Goal: Task Accomplishment & Management: Use online tool/utility

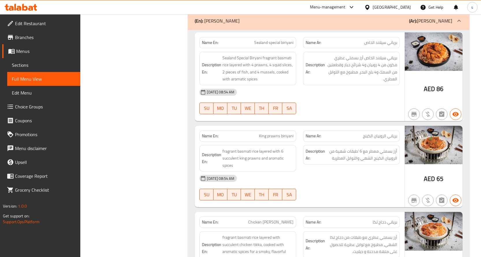
scroll to position [7541, 0]
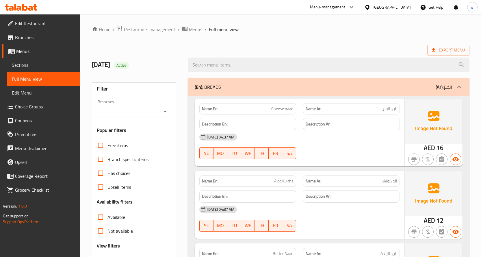
scroll to position [1369, 0]
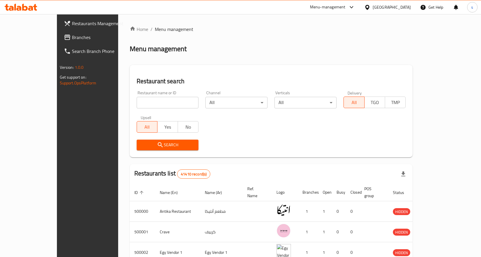
click at [401, 8] on div "Egypt" at bounding box center [392, 7] width 38 height 6
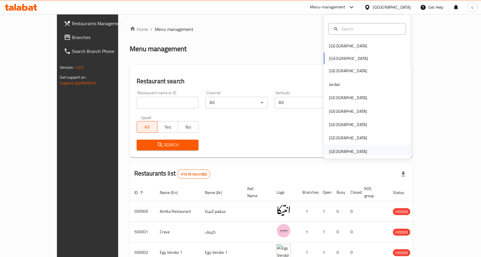
click at [364, 151] on div "[GEOGRAPHIC_DATA]" at bounding box center [347, 151] width 47 height 13
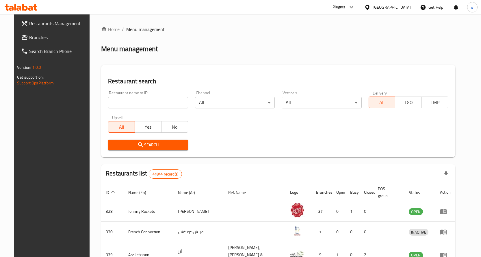
click at [161, 101] on input "search" at bounding box center [148, 103] width 80 height 12
paste input "779924"
type input "779924"
click at [137, 145] on icon "submit" at bounding box center [140, 144] width 7 height 7
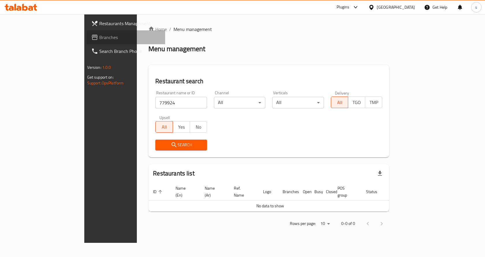
click at [99, 36] on span "Branches" at bounding box center [130, 37] width 62 height 7
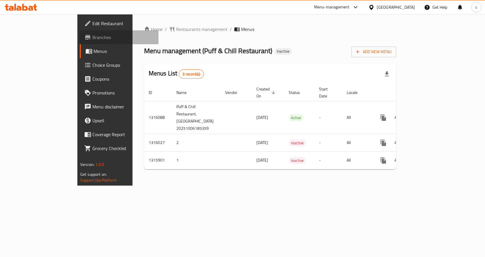
click at [92, 35] on span "Branches" at bounding box center [123, 37] width 62 height 7
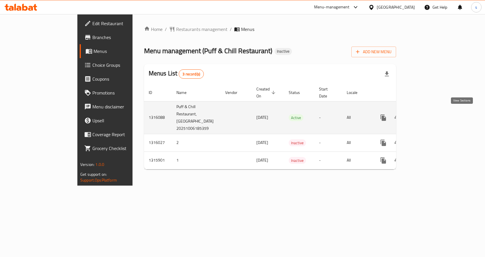
click at [429, 117] on icon "enhanced table" at bounding box center [425, 117] width 7 height 7
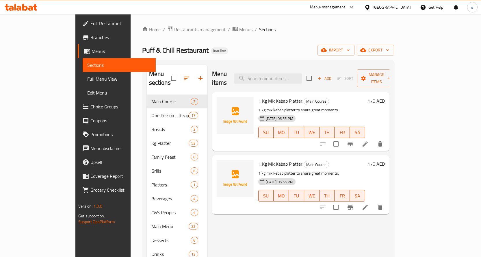
click at [78, 47] on link "Menus" at bounding box center [117, 51] width 78 height 14
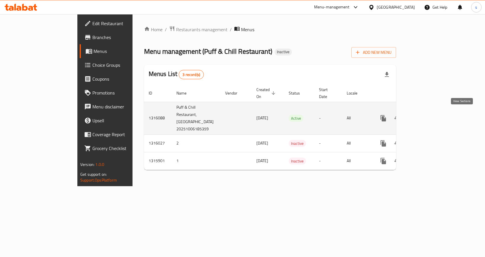
click at [428, 116] on icon "enhanced table" at bounding box center [425, 118] width 5 height 5
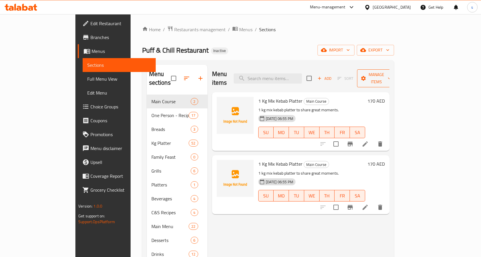
click at [391, 71] on span "Manage items" at bounding box center [376, 78] width 29 height 14
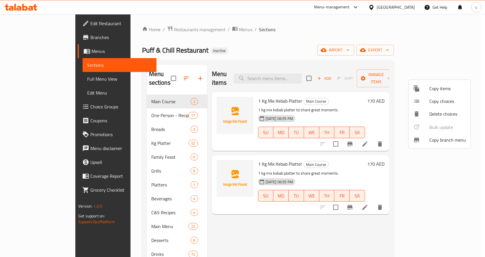
click at [435, 141] on span "Copy branch menu" at bounding box center [448, 139] width 37 height 7
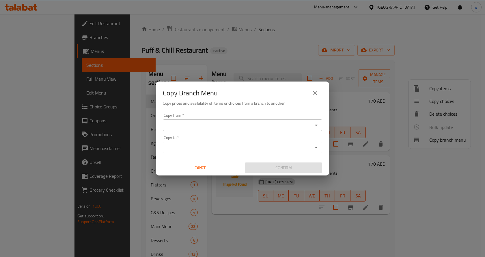
click at [214, 122] on input "Copy from   *" at bounding box center [238, 125] width 146 height 8
click at [195, 120] on div "Copy from *" at bounding box center [242, 125] width 159 height 12
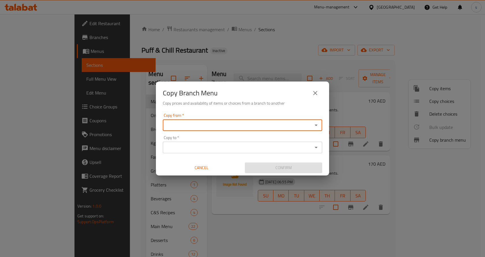
click at [317, 125] on icon "Open" at bounding box center [316, 125] width 3 height 1
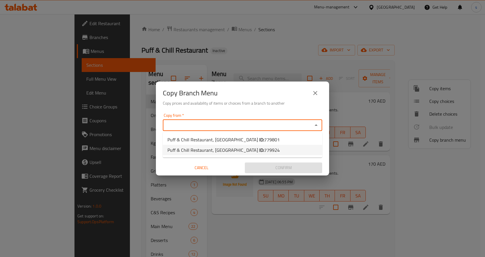
click at [259, 145] on li "Puff & Chill Restaurant, [GEOGRAPHIC_DATA]: 779924" at bounding box center [242, 150] width 159 height 10
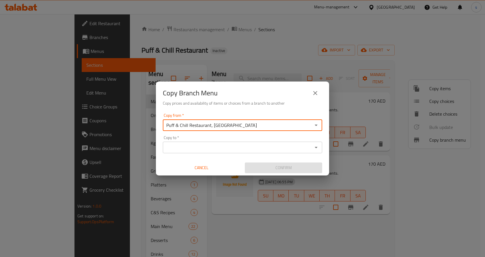
click at [315, 125] on icon "Open" at bounding box center [316, 125] width 7 height 7
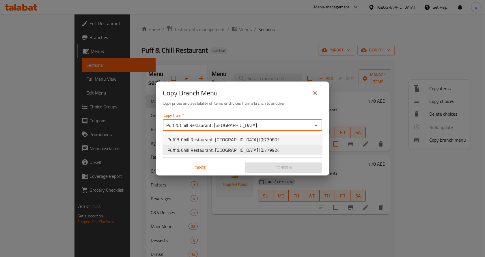
click at [264, 137] on span "779801" at bounding box center [272, 139] width 16 height 9
type input "Puff & Chill Restaurant, [GEOGRAPHIC_DATA]"
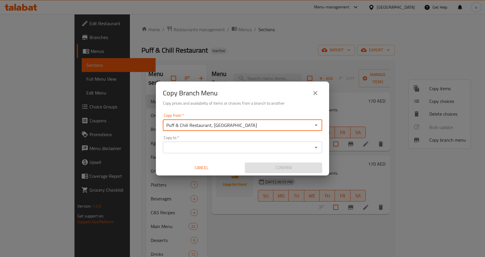
click at [320, 125] on icon "Open" at bounding box center [316, 125] width 7 height 7
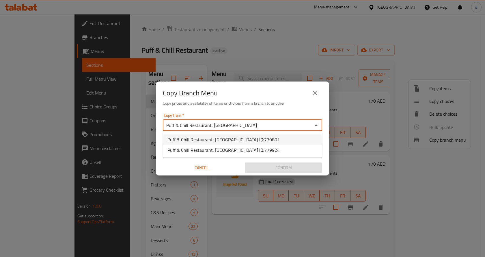
click at [280, 138] on li "Puff & Chill Restaurant, [GEOGRAPHIC_DATA] ID: 779801" at bounding box center [242, 139] width 159 height 10
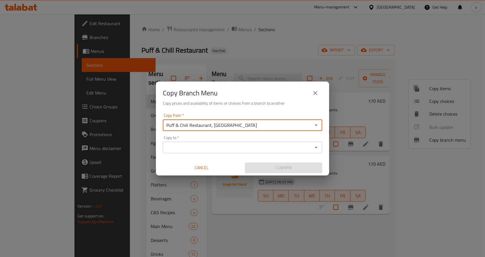
click at [314, 146] on icon "Open" at bounding box center [316, 147] width 7 height 7
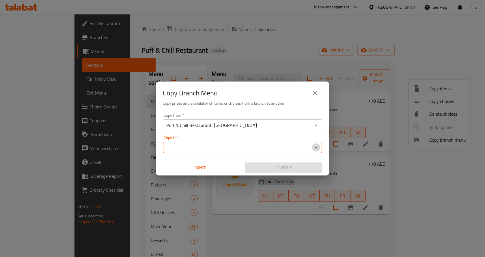
click at [315, 148] on icon "Open" at bounding box center [316, 147] width 7 height 7
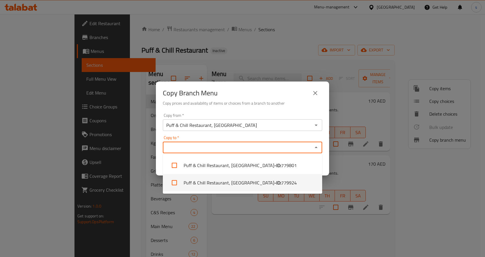
click at [225, 181] on li "Puff & Chill Restaurant, [GEOGRAPHIC_DATA] - ID: 779924" at bounding box center [242, 182] width 159 height 17
checkbox input "true"
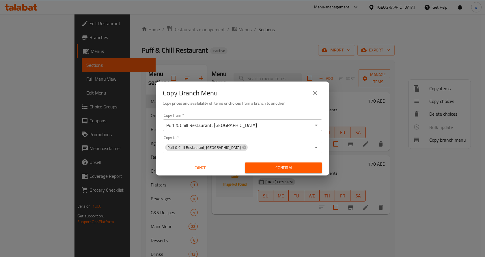
click at [292, 133] on div "Copy from   * Puff & Chill Restaurant, Oud Metha Copy from * Copy to   * [GEOGR…" at bounding box center [242, 143] width 173 height 64
click at [284, 166] on span "Confirm" at bounding box center [284, 167] width 68 height 7
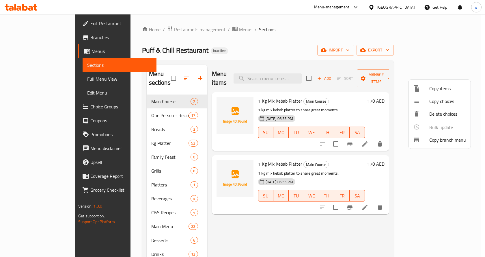
click at [37, 22] on div at bounding box center [242, 128] width 485 height 257
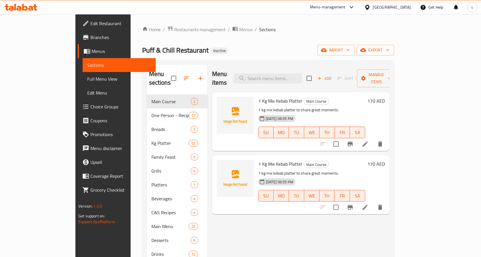
click at [90, 21] on span "Edit Restaurant" at bounding box center [120, 23] width 61 height 7
